Goal: Find contact information: Find contact information

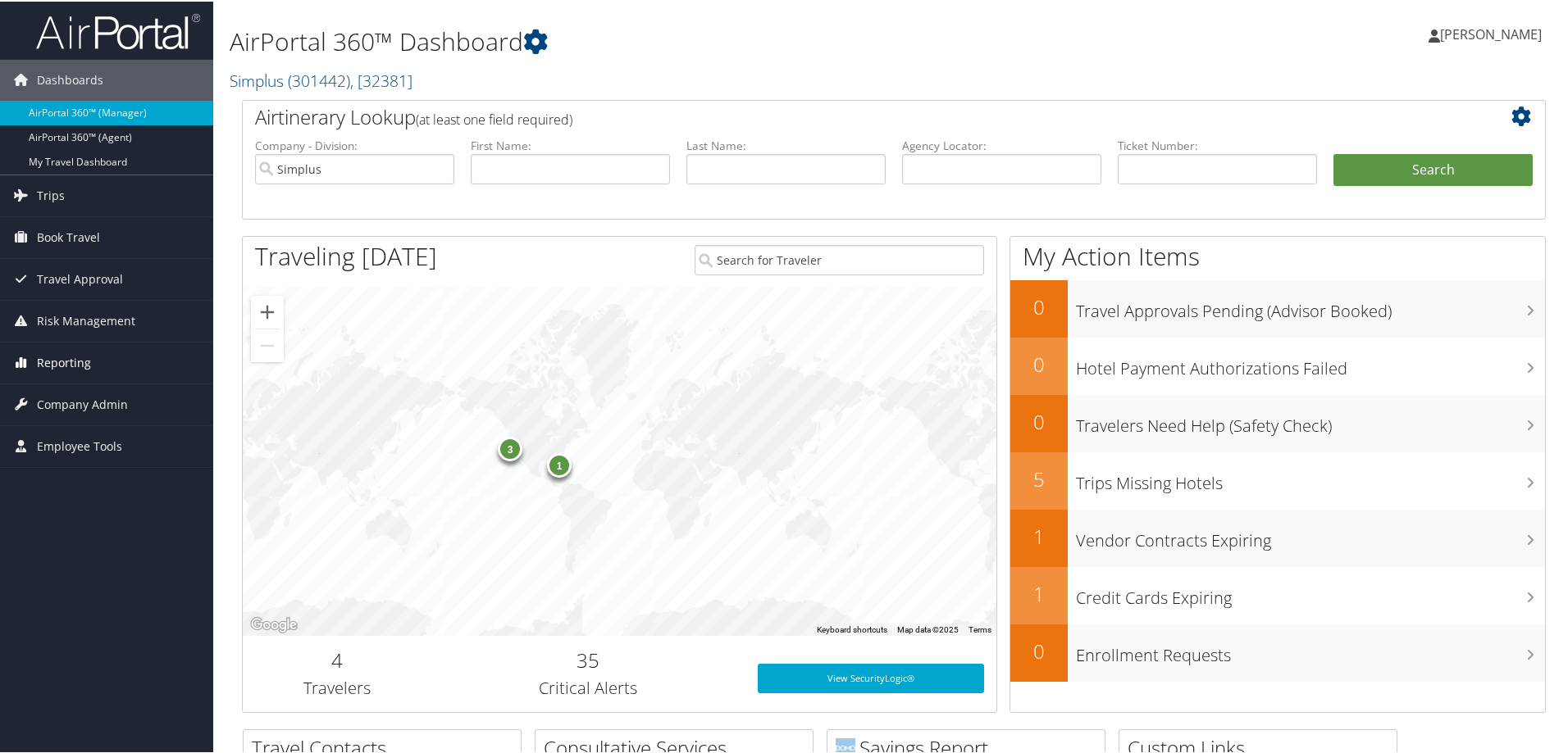
click at [77, 369] on span "Reporting" at bounding box center [63, 361] width 54 height 41
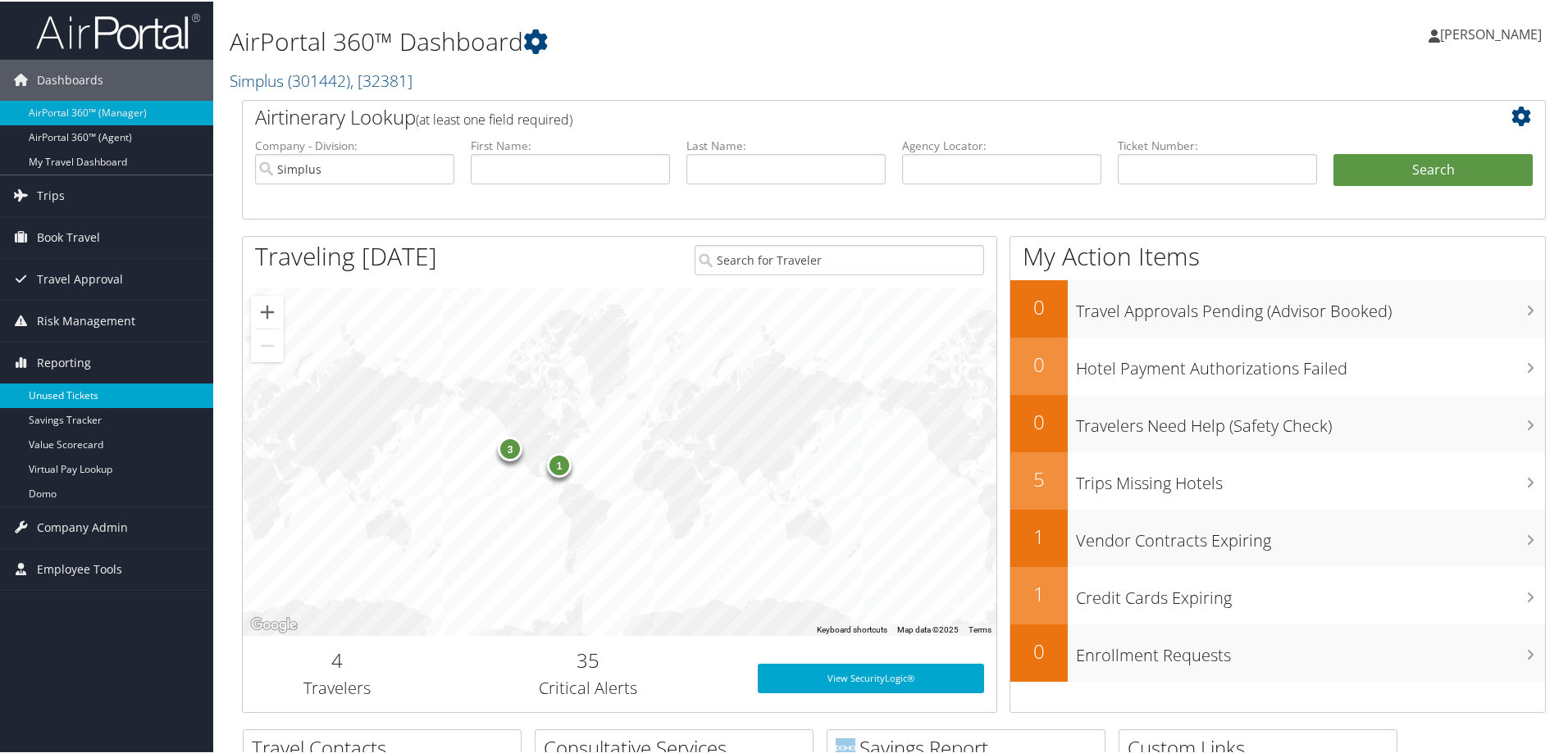
click at [69, 394] on link "Unused Tickets" at bounding box center [107, 394] width 213 height 25
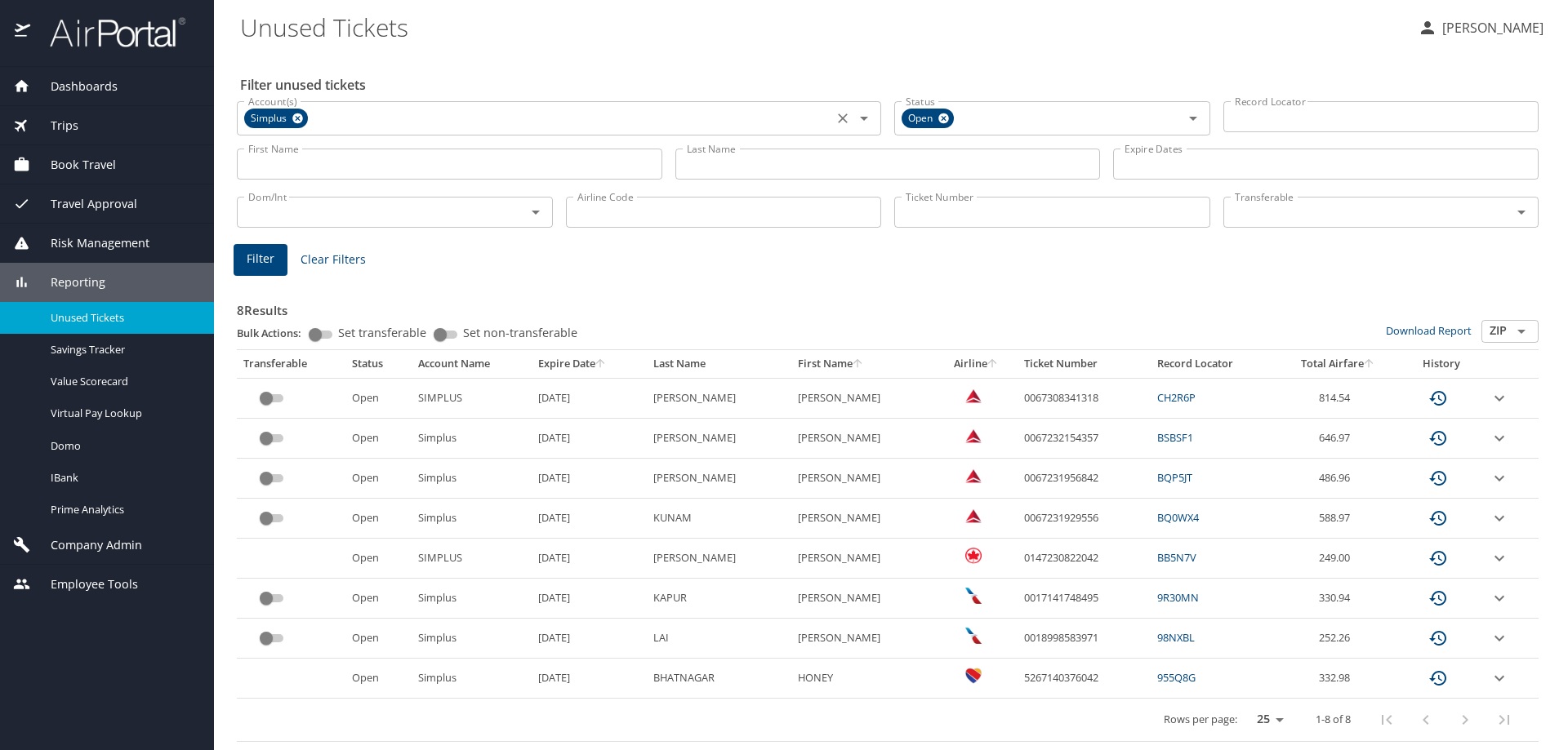
click at [296, 119] on icon at bounding box center [297, 118] width 12 height 18
click at [296, 119] on input "Account(s)" at bounding box center [534, 116] width 586 height 21
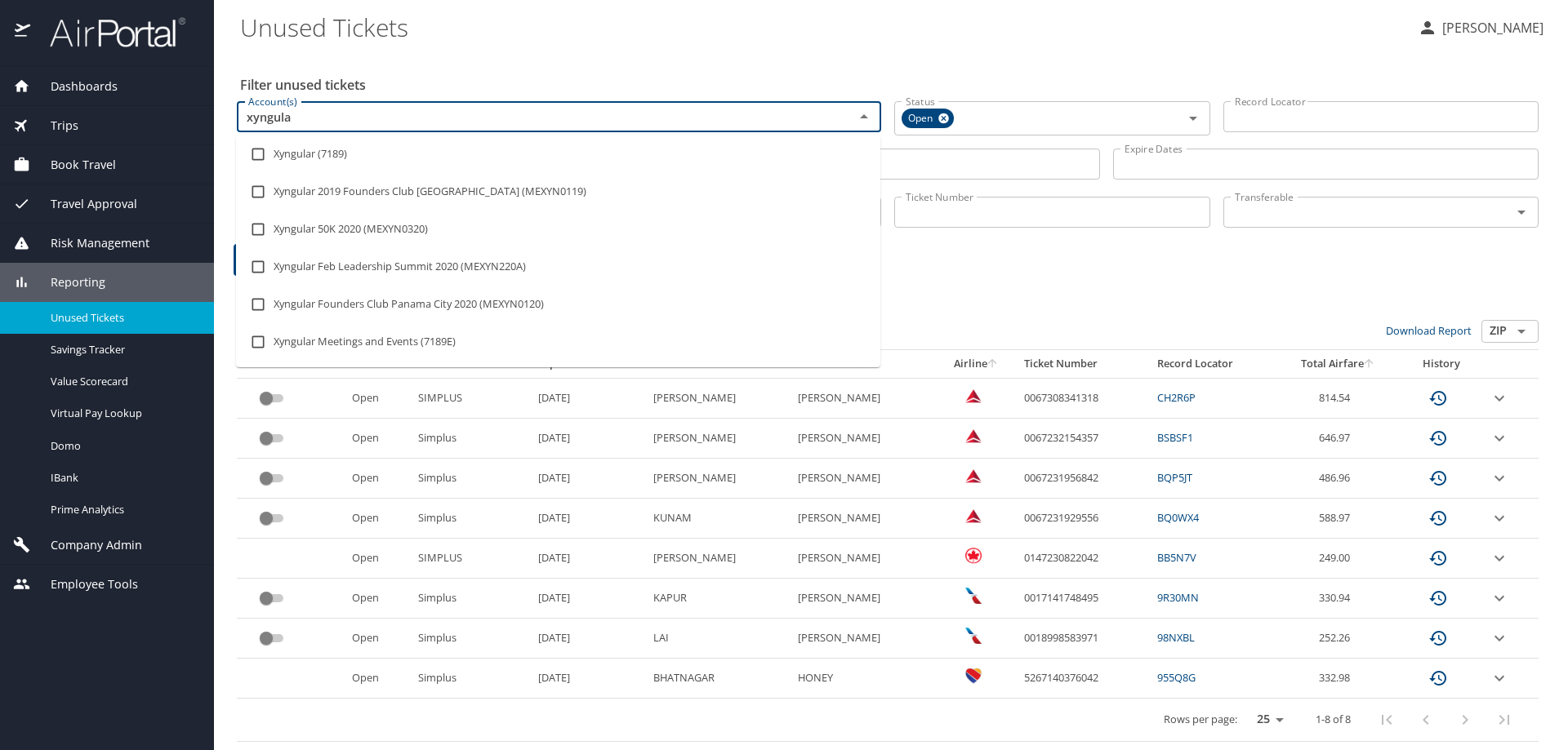
type input "xyngular"
click at [318, 163] on li "Xyngular (7189)" at bounding box center [558, 153] width 644 height 37
checkbox input "true"
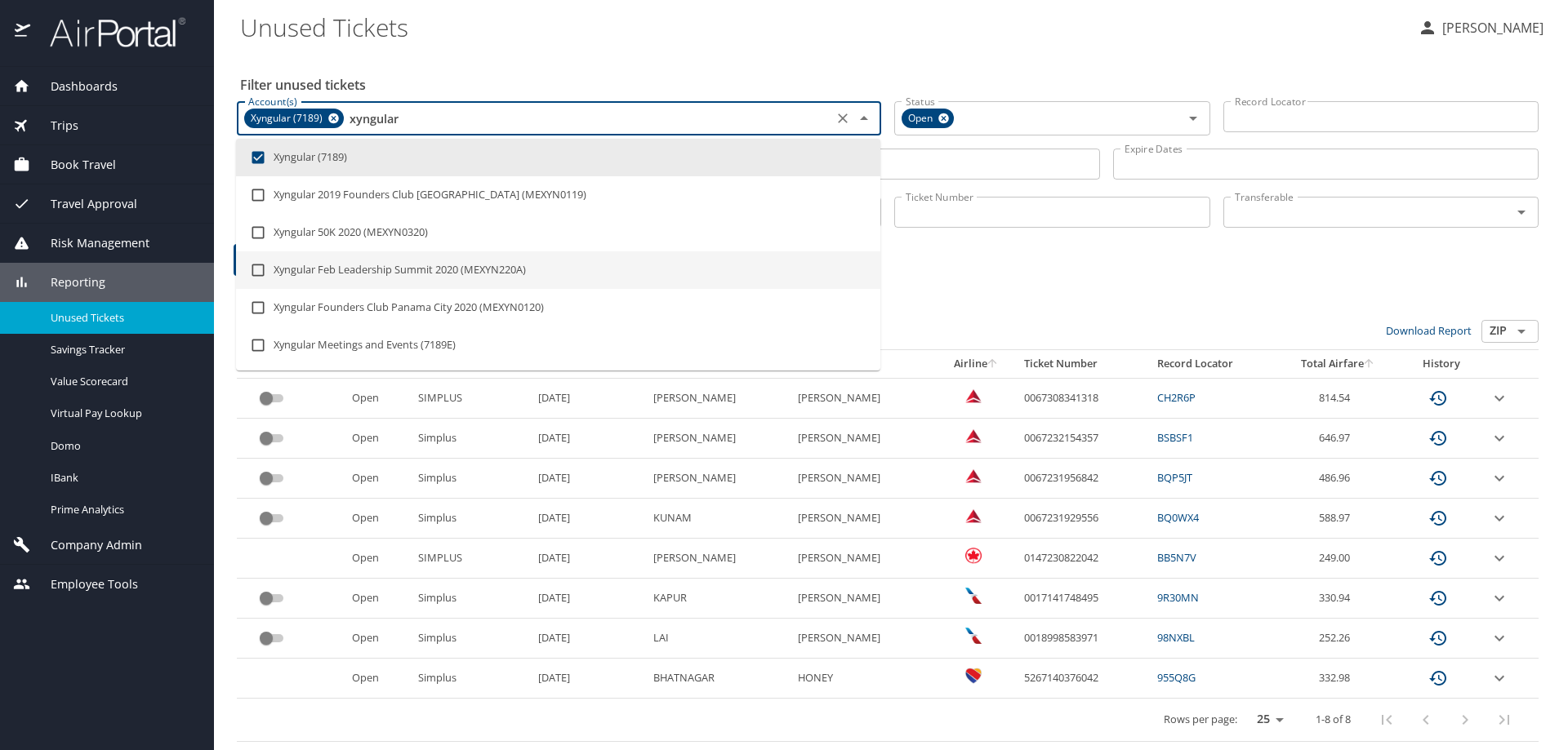
type input "xyngular"
click at [882, 280] on div "8 Results Bulk Actions: Set transferable Set non-transferable Download Report Z…" at bounding box center [888, 510] width 1302 height 463
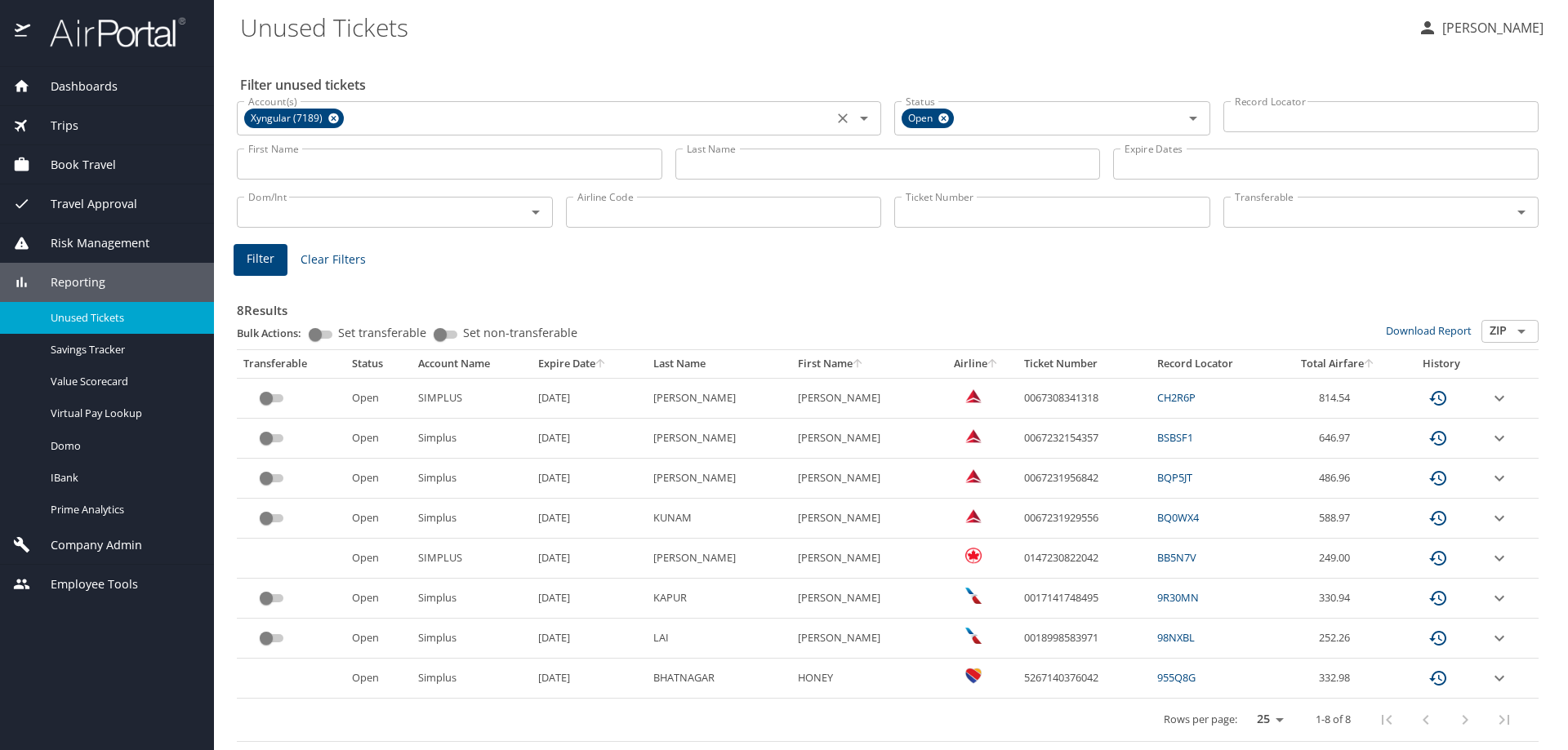
click at [253, 262] on span "Filter" at bounding box center [260, 259] width 28 height 20
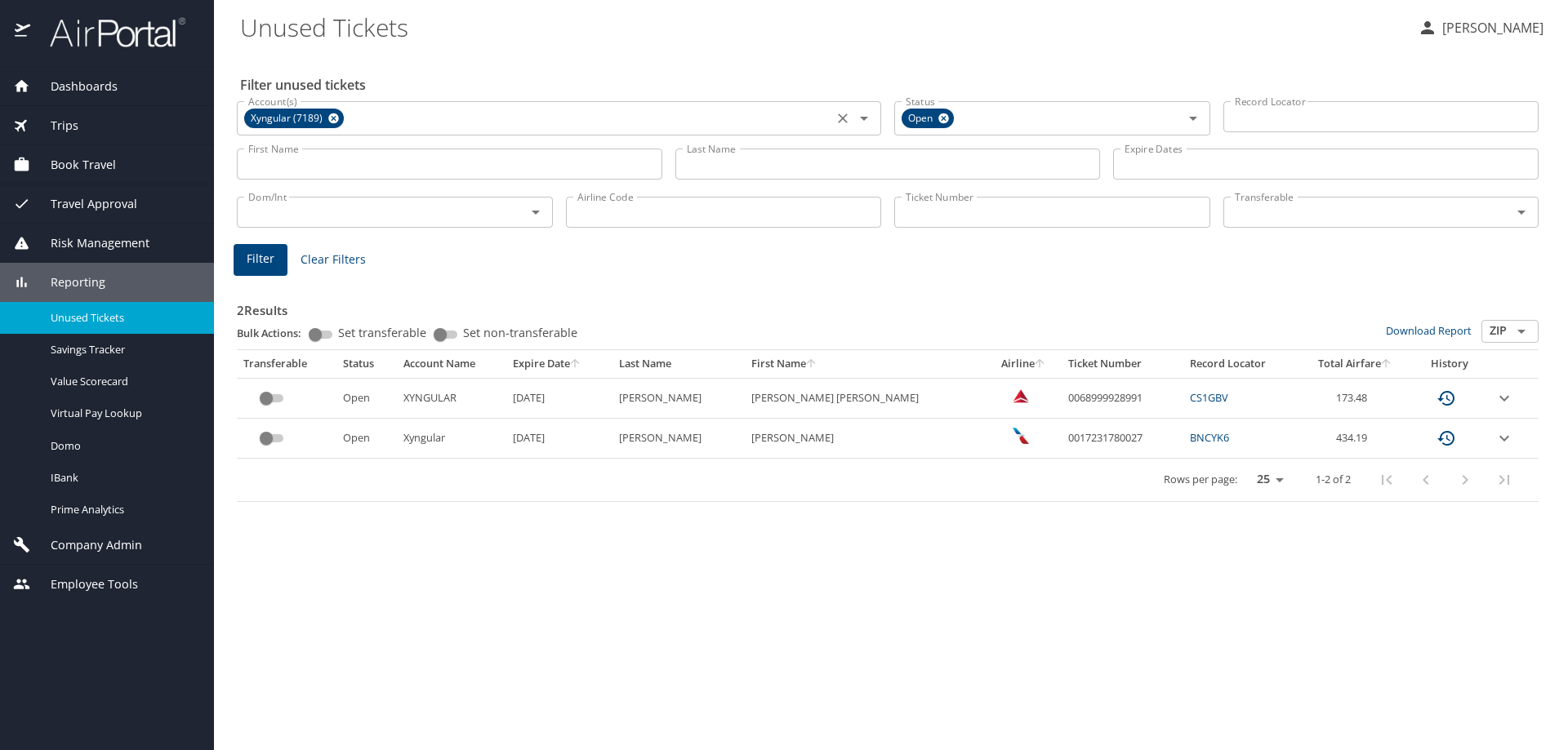
click at [1494, 400] on icon "expand row" at bounding box center [1504, 399] width 20 height 20
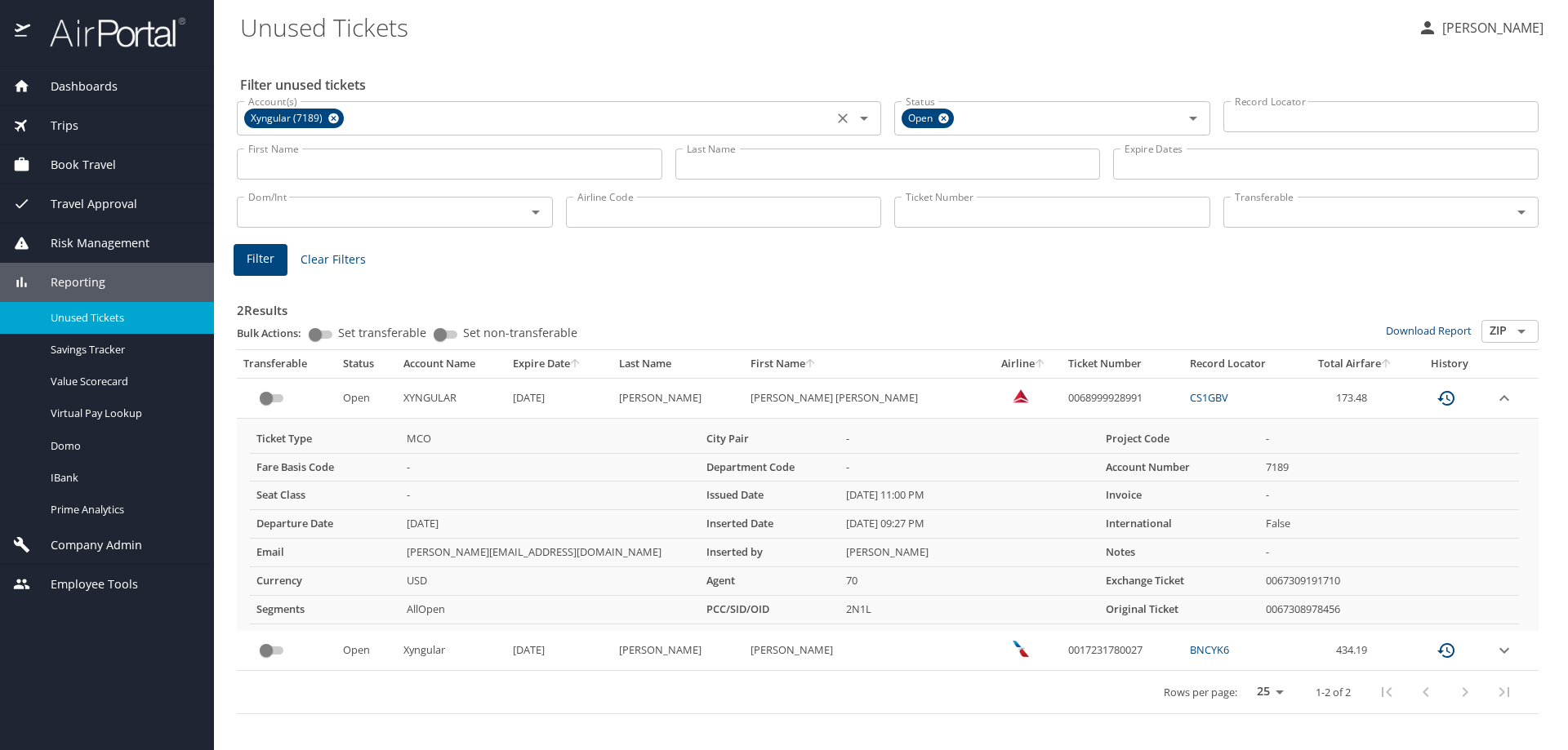
click at [94, 553] on span "Company Admin" at bounding box center [85, 546] width 112 height 18
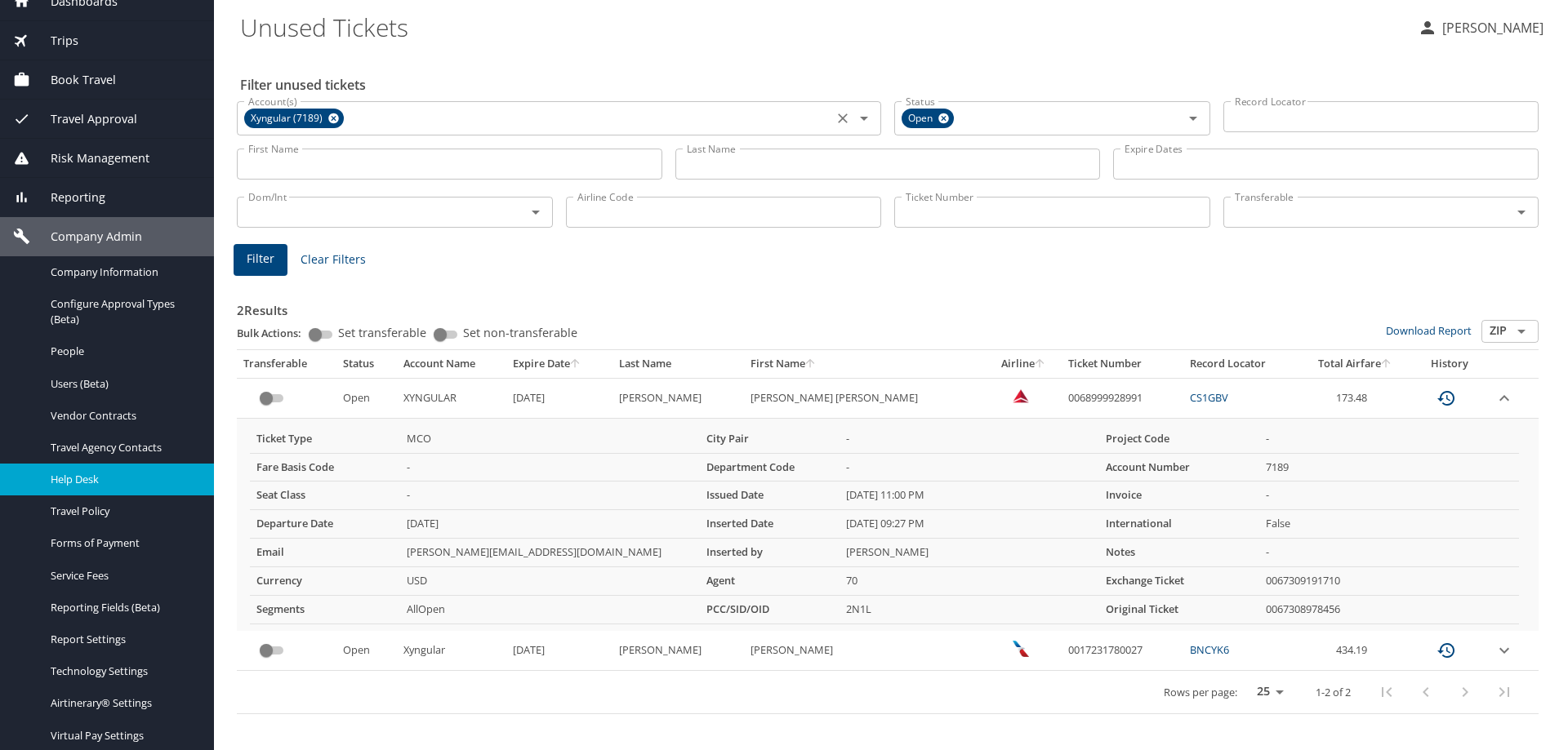
scroll to position [58, 0]
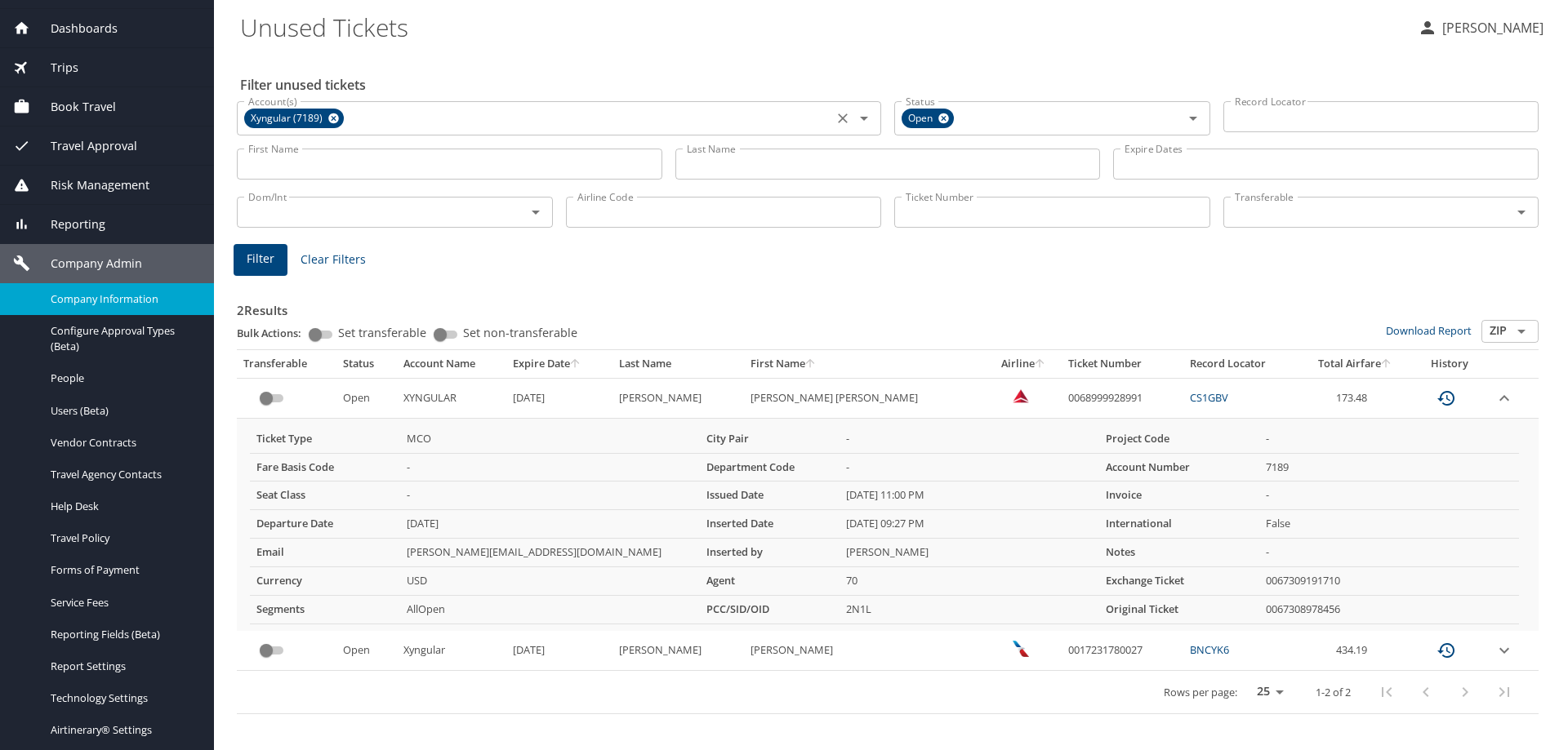
click at [101, 288] on link "Company Information" at bounding box center [107, 299] width 214 height 32
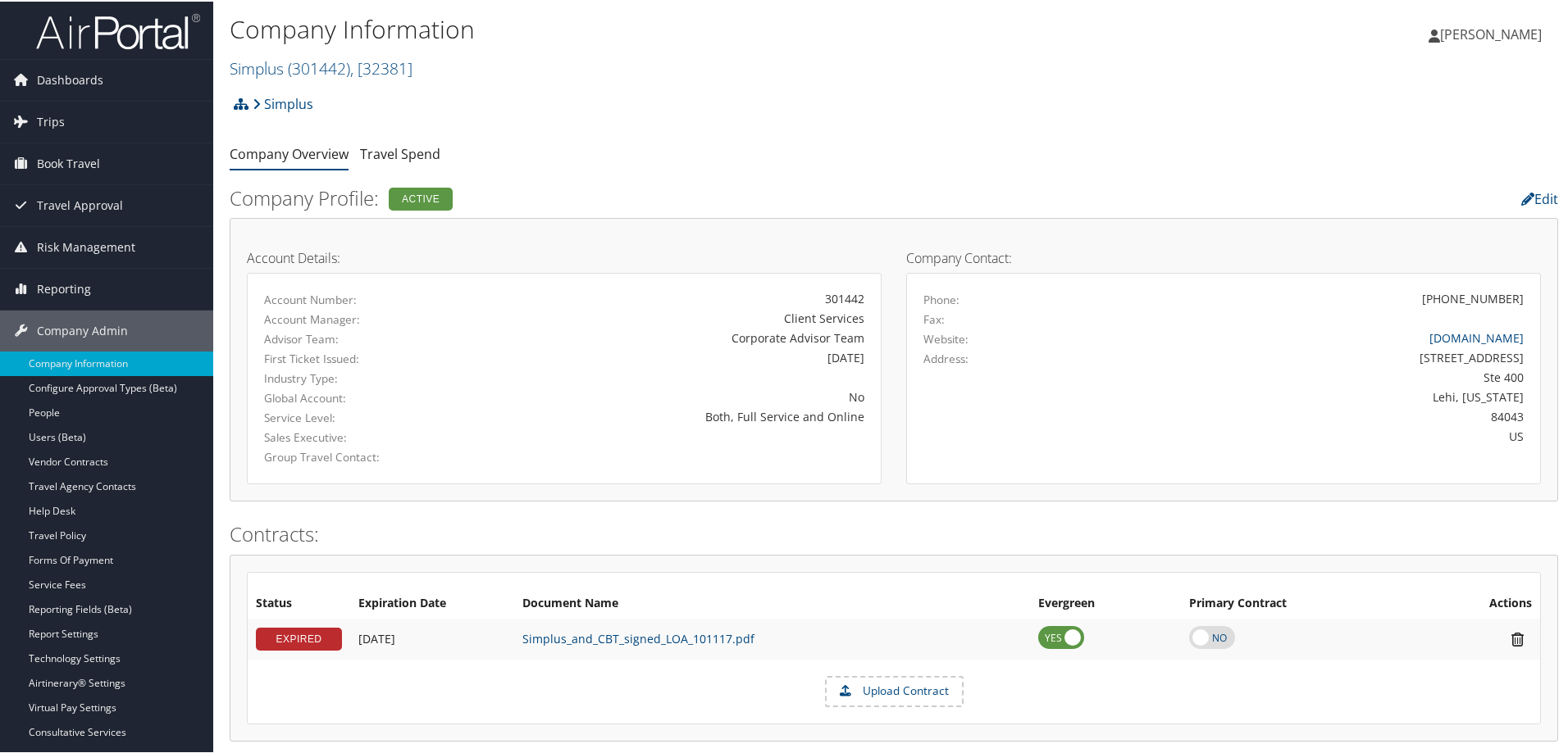
click at [272, 77] on small "Simplus ( 301442 ) , [ 32381 ]" at bounding box center [321, 67] width 182 height 22
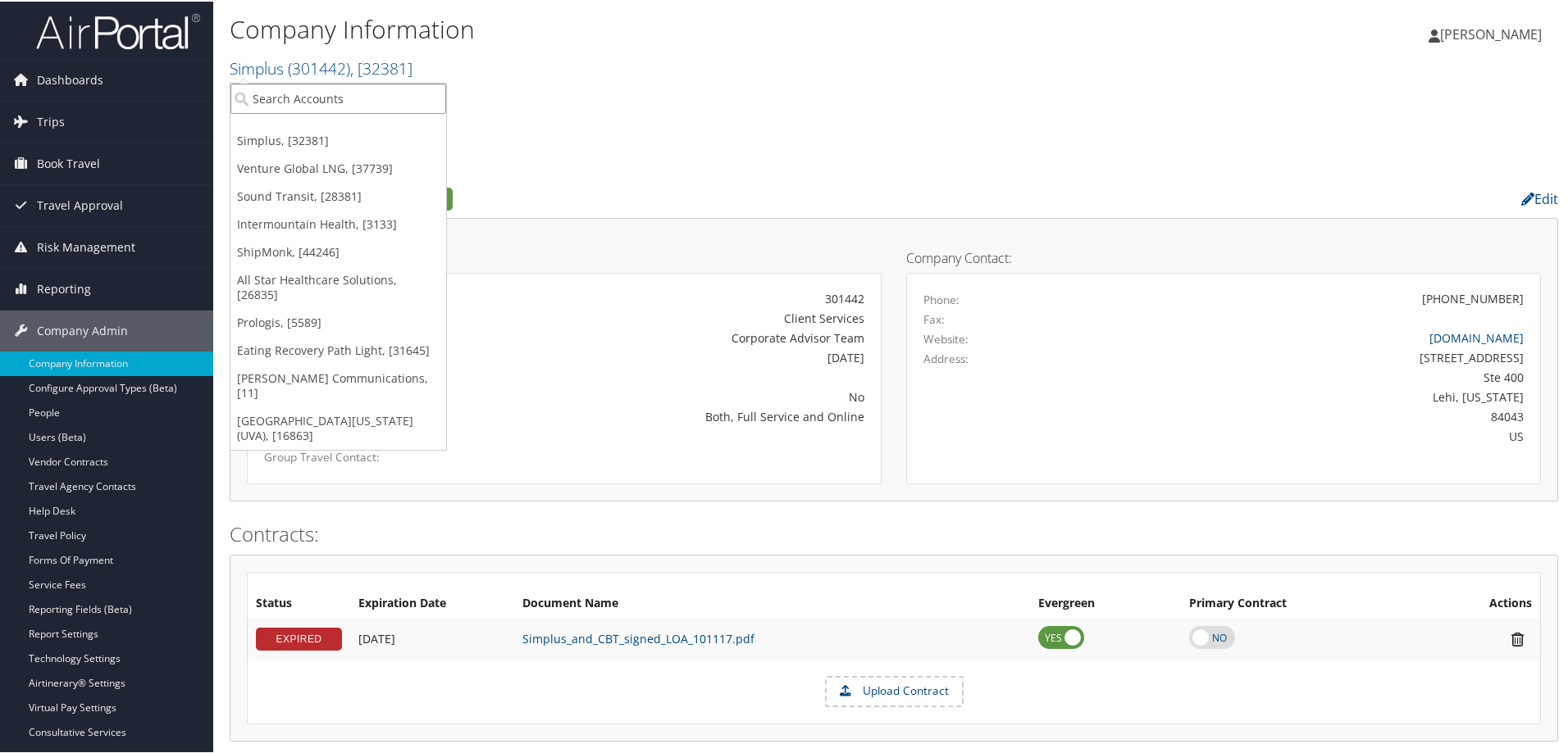
click at [293, 101] on input "search" at bounding box center [338, 97] width 215 height 30
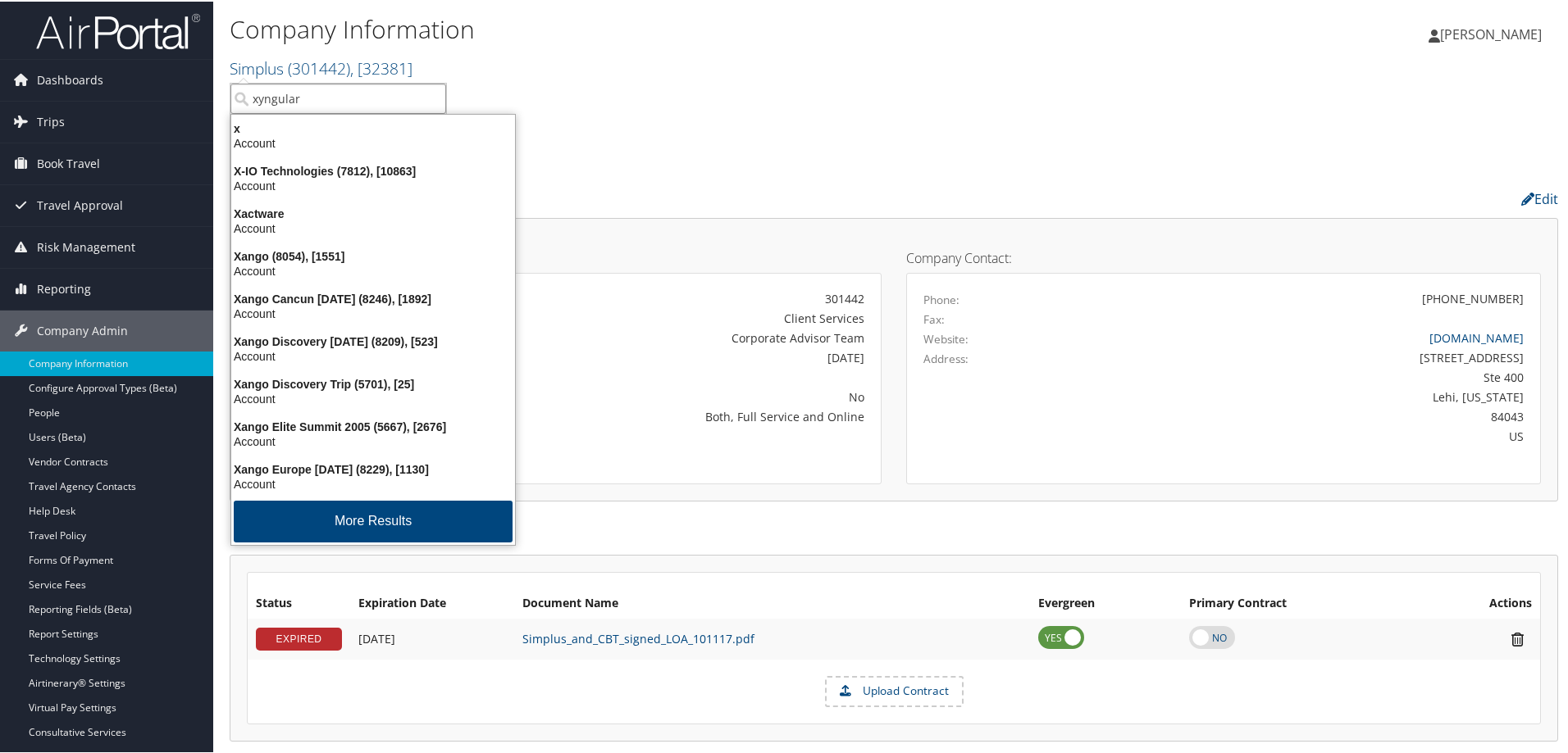
type input "xyngular"
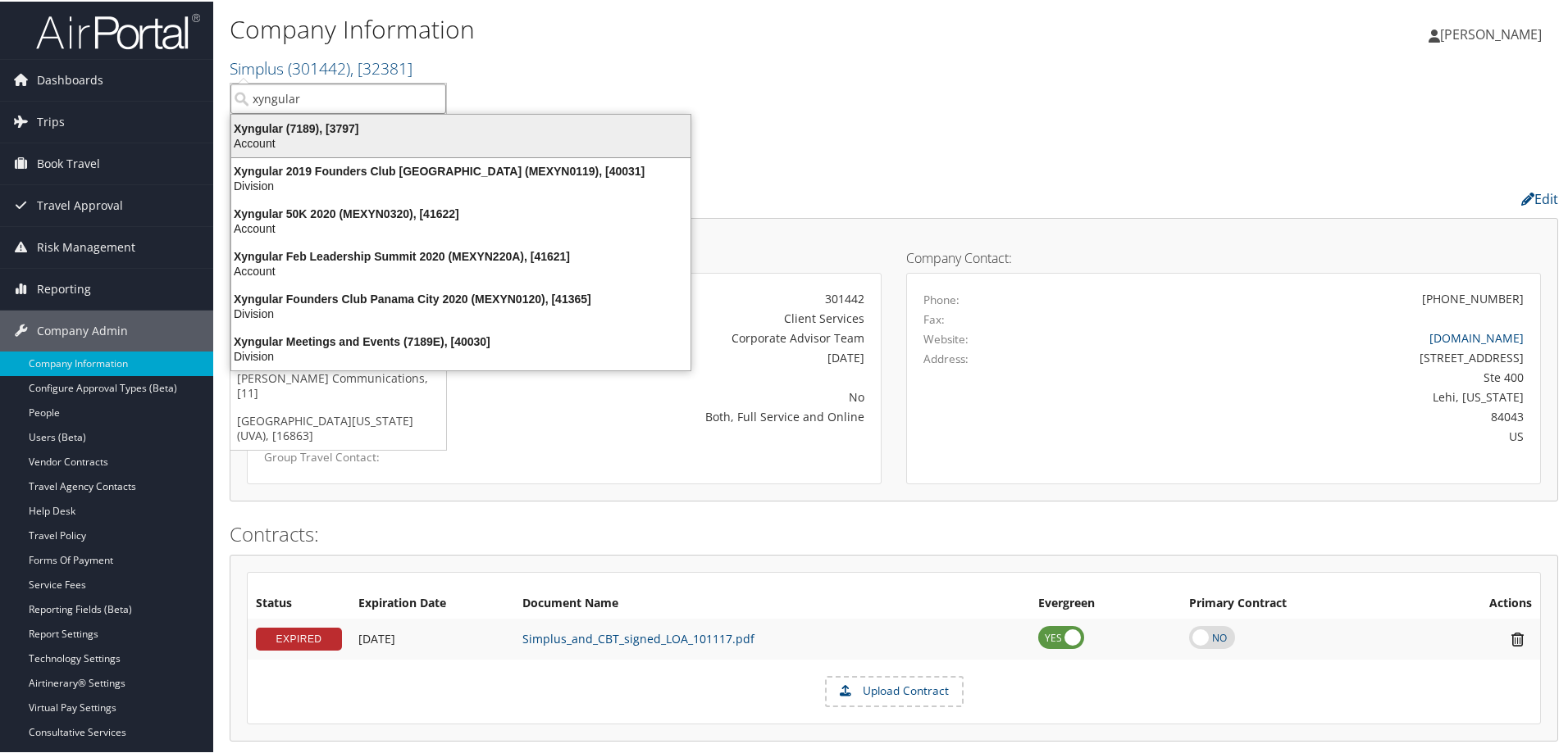
click at [309, 126] on div "Xyngular (7189), [3797]" at bounding box center [461, 127] width 479 height 15
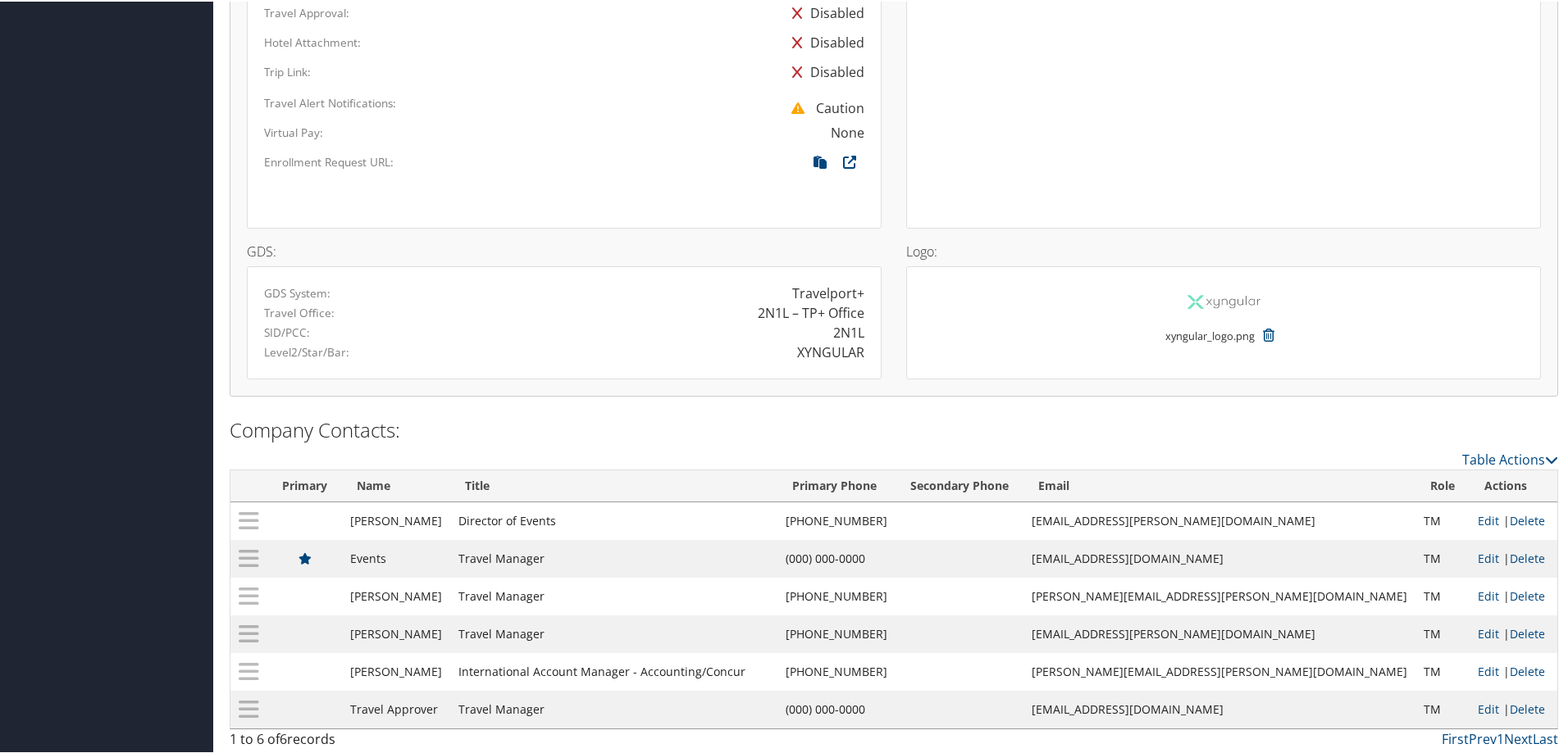
scroll to position [1088, 0]
click at [1478, 712] on link "Edit" at bounding box center [1488, 705] width 21 height 15
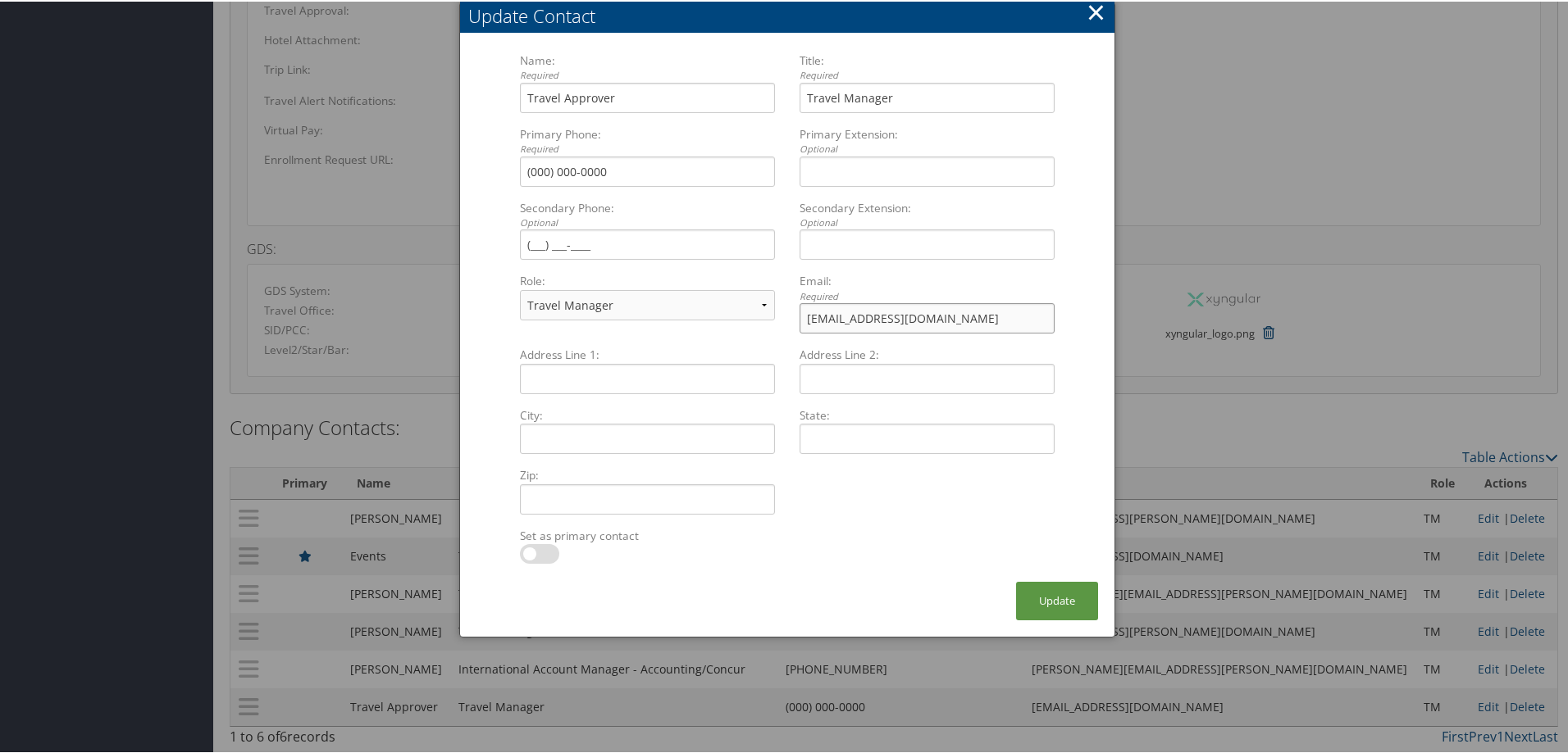
click at [930, 322] on input "flights@xyngular.com" at bounding box center [927, 316] width 255 height 30
click at [1096, 14] on button "×" at bounding box center [1096, 11] width 19 height 33
